Goal: Task Accomplishment & Management: Manage account settings

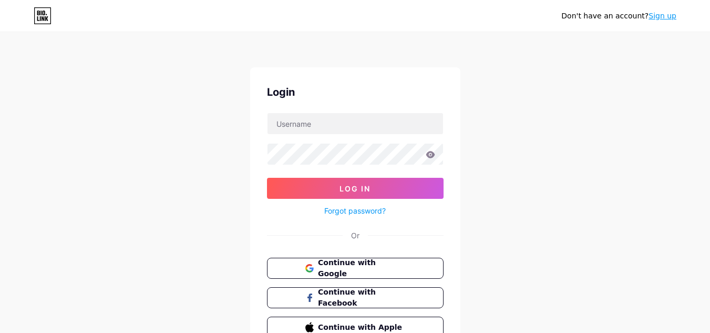
scroll to position [53, 0]
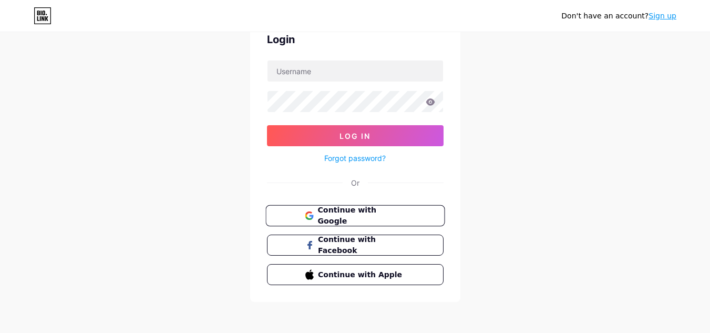
click at [350, 213] on span "Continue with Google" at bounding box center [361, 215] width 88 height 23
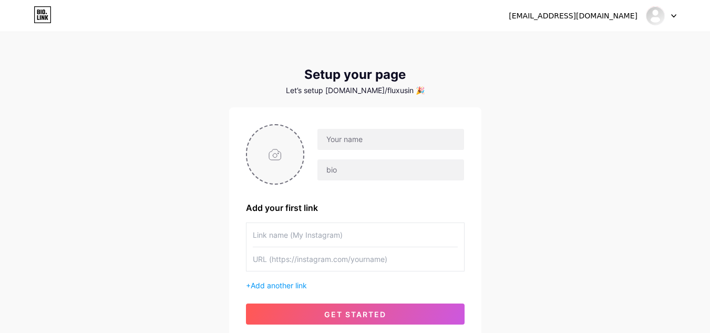
click at [271, 159] on input "file" at bounding box center [275, 154] width 57 height 58
type input "C:\fakepath\download.jpeg"
click at [375, 141] on input "text" at bounding box center [390, 139] width 146 height 21
type input "[EMAIL_ADDRESS][DOMAIN_NAME]"
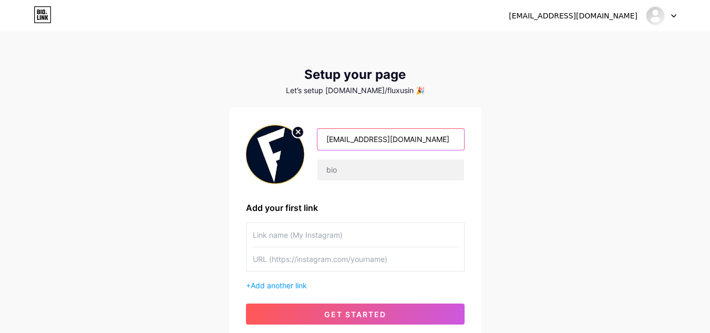
click at [371, 148] on input "[EMAIL_ADDRESS][DOMAIN_NAME]" at bounding box center [390, 139] width 146 height 21
click at [377, 144] on input "[EMAIL_ADDRESS][DOMAIN_NAME]" at bounding box center [390, 139] width 146 height 21
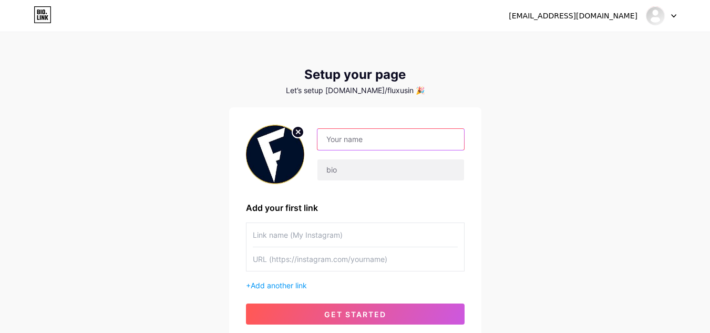
paste input "Fluxus Info"
type input "Fluxus Info"
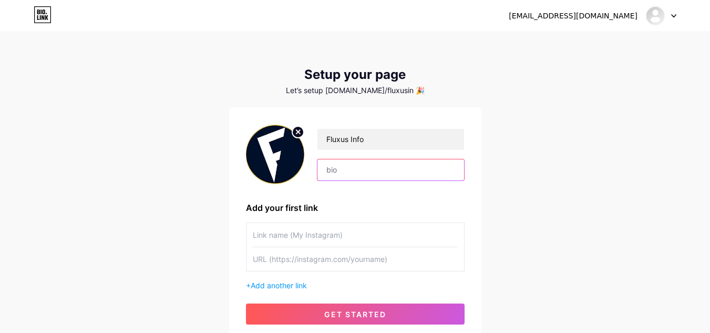
click at [363, 164] on input "text" at bounding box center [390, 169] width 146 height 21
paste input "Stay ahead in the Roblox scripting game with Fluxus Info – https://fluxusinfo.a…"
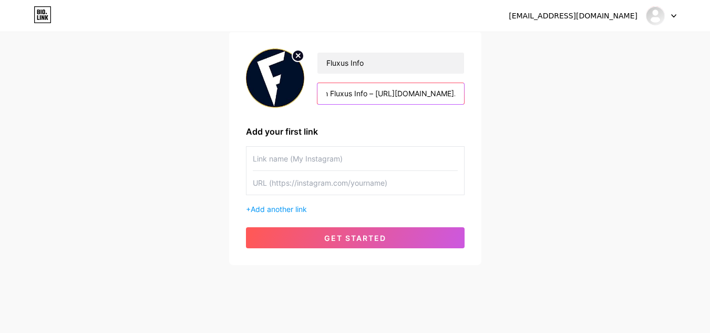
scroll to position [84, 0]
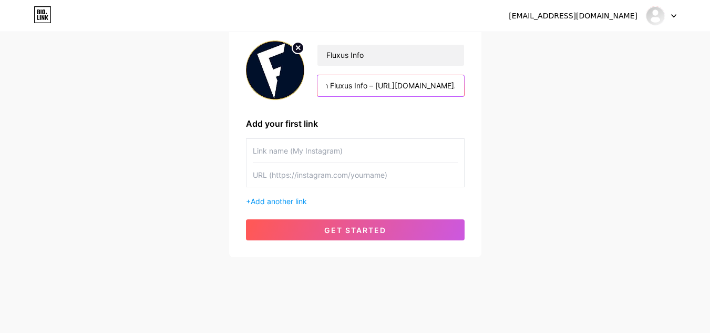
type input "Stay ahead in the Roblox scripting game with Fluxus Info – https://fluxusinfo.a…"
click at [386, 148] on input "text" at bounding box center [355, 151] width 205 height 24
click at [270, 201] on span "Add another link" at bounding box center [279, 201] width 56 height 9
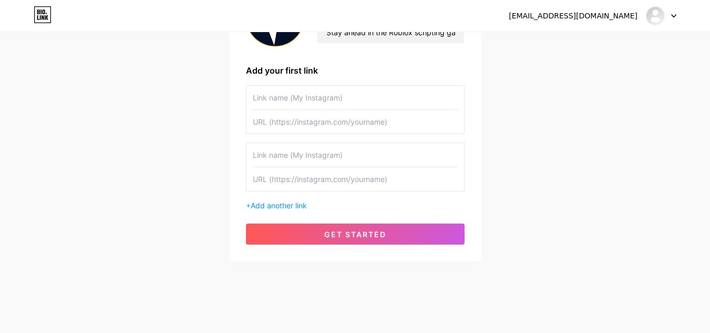
scroll to position [141, 0]
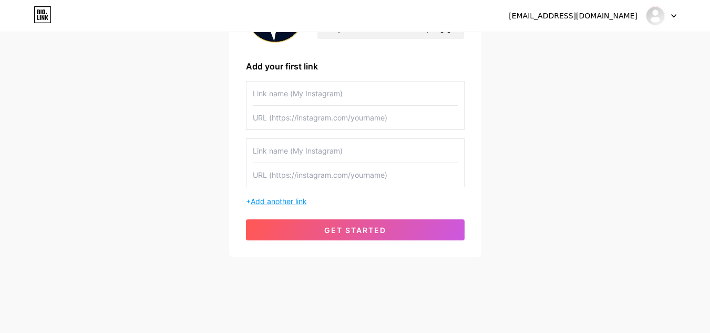
click at [283, 200] on span "Add another link" at bounding box center [279, 201] width 56 height 9
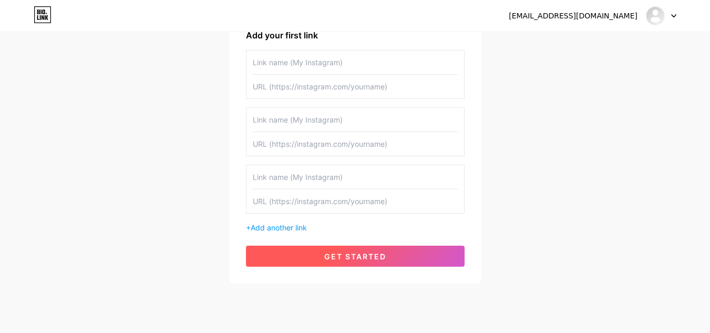
scroll to position [199, 0]
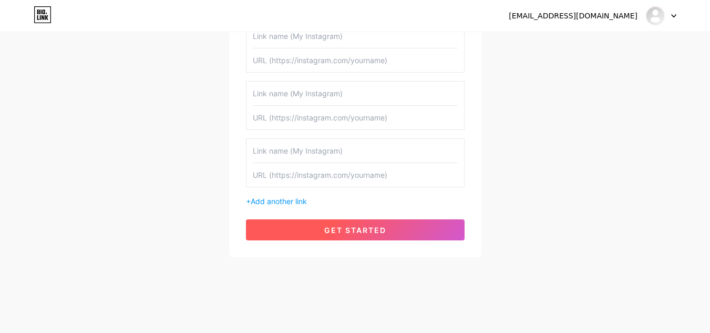
click at [346, 222] on button "get started" at bounding box center [355, 229] width 219 height 21
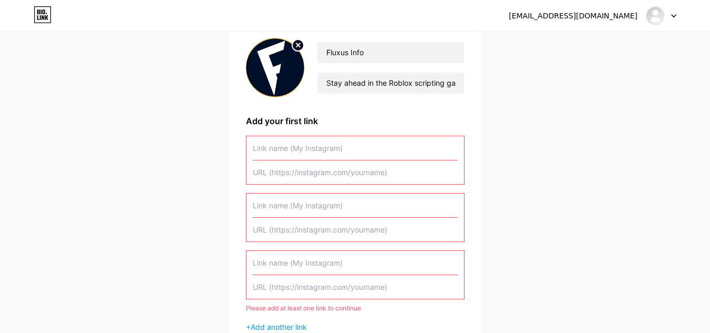
scroll to position [146, 0]
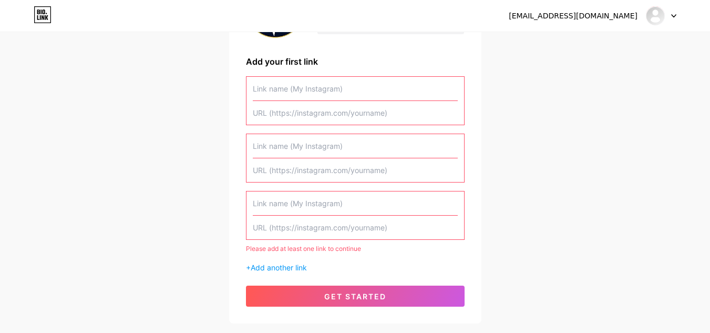
click at [417, 199] on input "text" at bounding box center [355, 203] width 205 height 24
click at [336, 225] on input "text" at bounding box center [355, 227] width 205 height 24
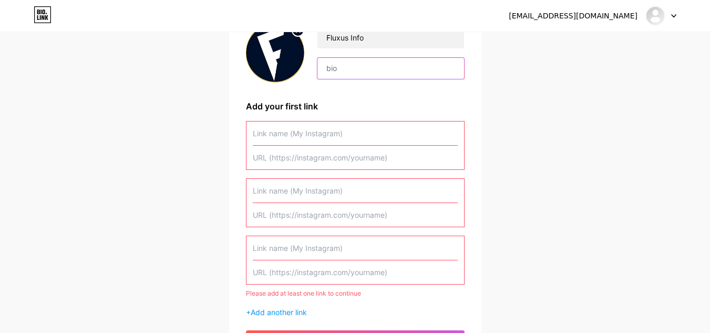
scroll to position [41, 0]
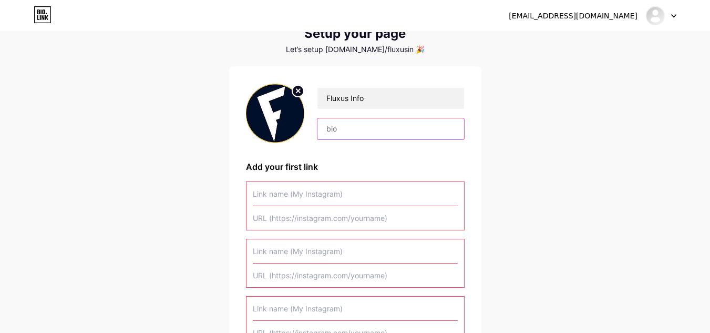
paste input "Stay ahead in the Roblox scripting game with Fluxus Info – https://fluxusinfo.a…"
type input "Stay ahead in the Roblox scripting game with Fluxus Info – https://fluxusinfo.a…"
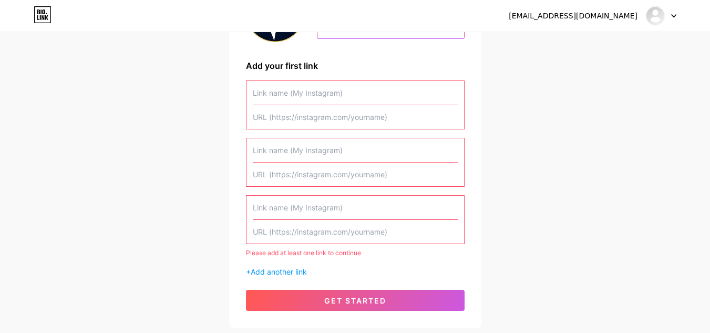
scroll to position [146, 0]
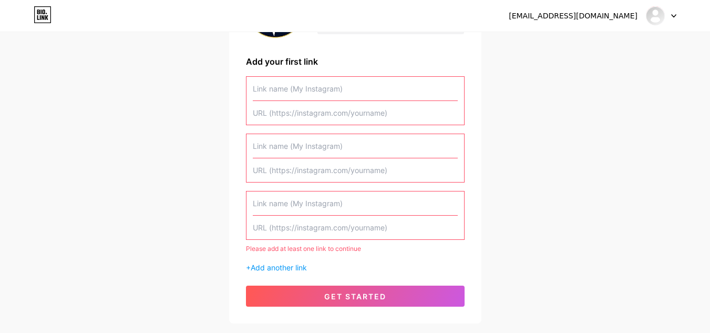
click at [335, 95] on input "text" at bounding box center [355, 89] width 205 height 24
click at [324, 85] on input "text" at bounding box center [355, 89] width 205 height 24
paste input "[URL][DOMAIN_NAME]"
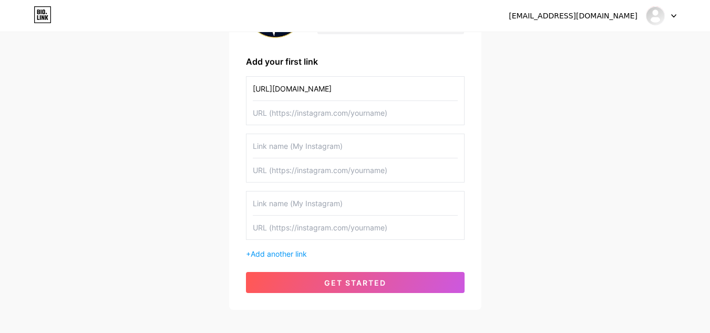
scroll to position [199, 0]
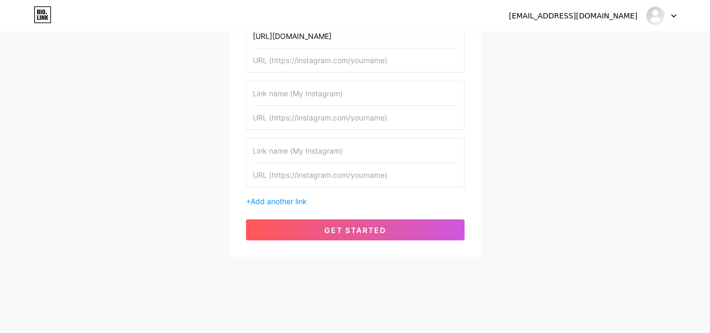
type input "[URL][DOMAIN_NAME]"
click at [346, 65] on input "text" at bounding box center [355, 60] width 205 height 24
paste input "[URL][DOMAIN_NAME]"
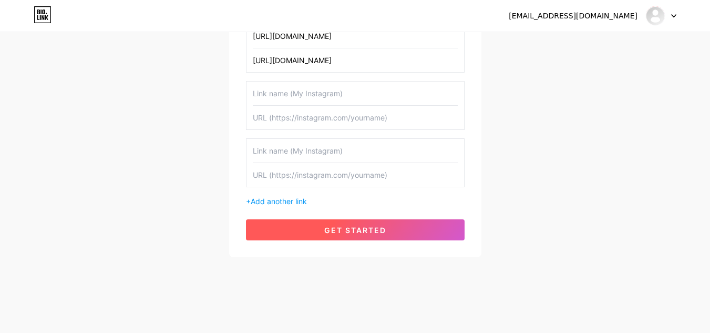
type input "[URL][DOMAIN_NAME]"
click at [348, 231] on span "get started" at bounding box center [355, 229] width 62 height 9
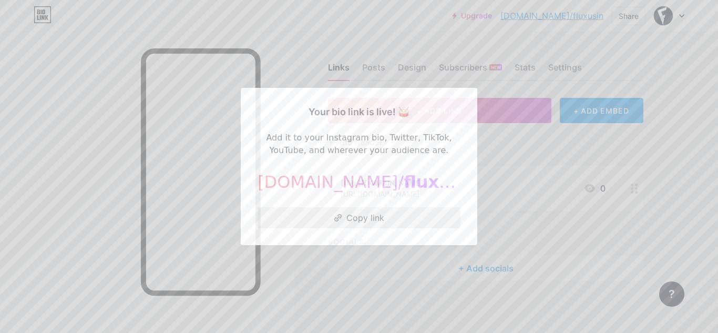
click at [358, 221] on button "Copy link" at bounding box center [358, 217] width 203 height 21
click at [635, 86] on div at bounding box center [359, 166] width 718 height 333
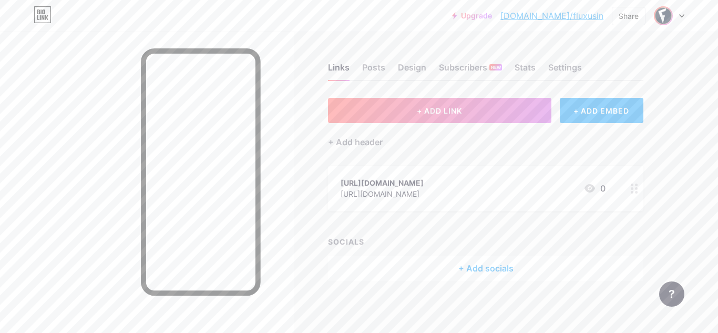
click at [661, 17] on img at bounding box center [663, 15] width 17 height 17
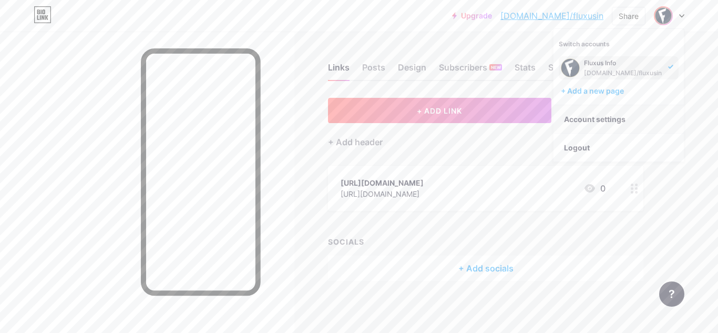
click at [609, 110] on link "Account settings" at bounding box center [618, 119] width 130 height 28
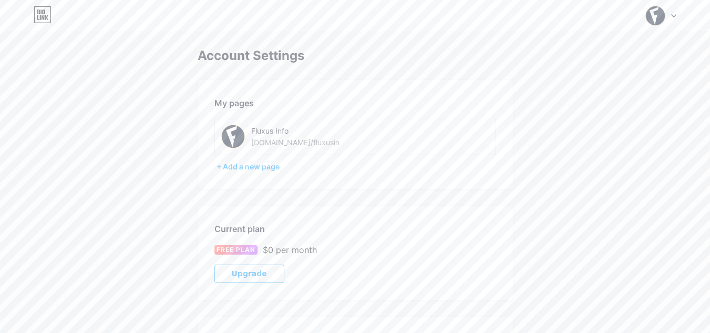
click at [640, 8] on div "Switch accounts Fluxus Info bio.link/fluxusin + Add a new page Dashboard Logout" at bounding box center [355, 15] width 710 height 19
click at [654, 14] on img at bounding box center [655, 16] width 20 height 20
click at [613, 62] on div "Fluxus Info" at bounding box center [615, 63] width 78 height 8
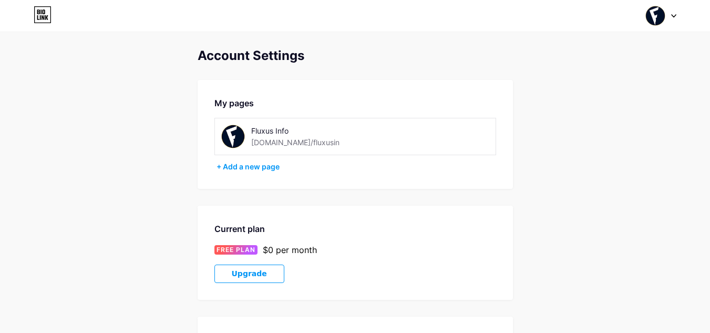
click at [670, 21] on div at bounding box center [661, 15] width 30 height 19
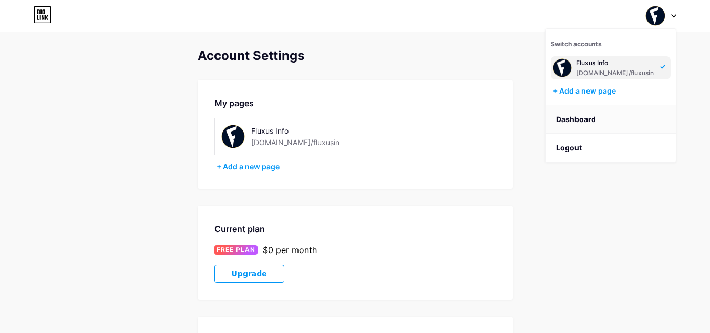
click at [614, 108] on link "Dashboard" at bounding box center [610, 119] width 130 height 28
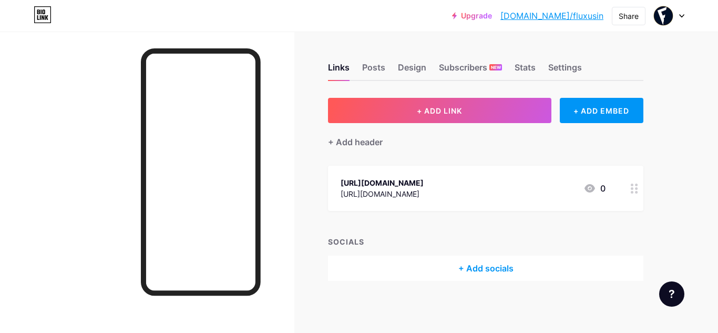
click at [423, 176] on div "[URL][DOMAIN_NAME] [URL][DOMAIN_NAME]" at bounding box center [381, 188] width 83 height 24
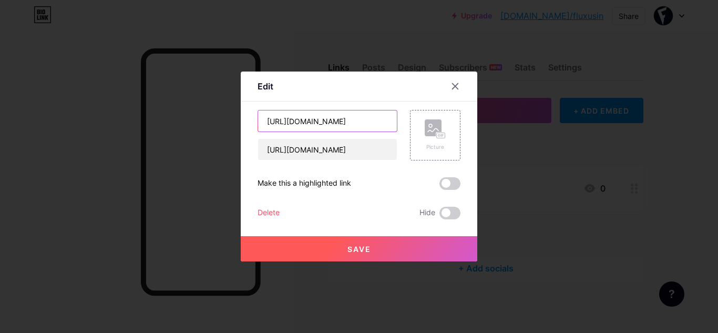
click at [373, 121] on input "[URL][DOMAIN_NAME]" at bounding box center [327, 120] width 139 height 21
click at [368, 150] on input "[URL][DOMAIN_NAME]" at bounding box center [327, 149] width 139 height 21
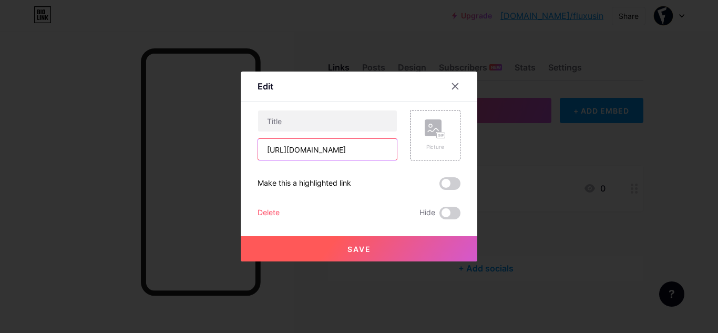
click at [368, 150] on input "[URL][DOMAIN_NAME]" at bounding box center [327, 149] width 139 height 21
type input "[URL][DOMAIN_NAME]"
click at [368, 150] on input "[URL][DOMAIN_NAME]" at bounding box center [327, 149] width 139 height 21
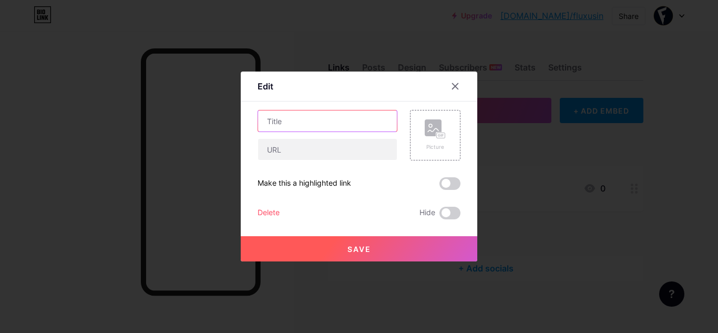
click at [276, 121] on input "text" at bounding box center [327, 120] width 139 height 21
paste input "[URL][DOMAIN_NAME]"
type input "[URL][DOMAIN_NAME]"
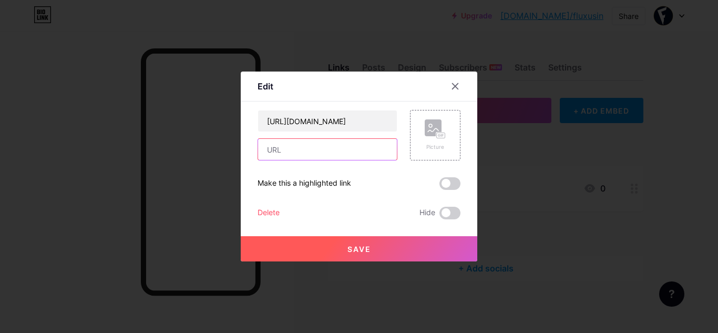
click at [283, 158] on input "text" at bounding box center [327, 149] width 139 height 21
paste input "[URL][DOMAIN_NAME]"
type input "[URL][DOMAIN_NAME]"
click at [357, 245] on span "Save" at bounding box center [359, 248] width 24 height 9
